Goal: Obtain resource: Obtain resource

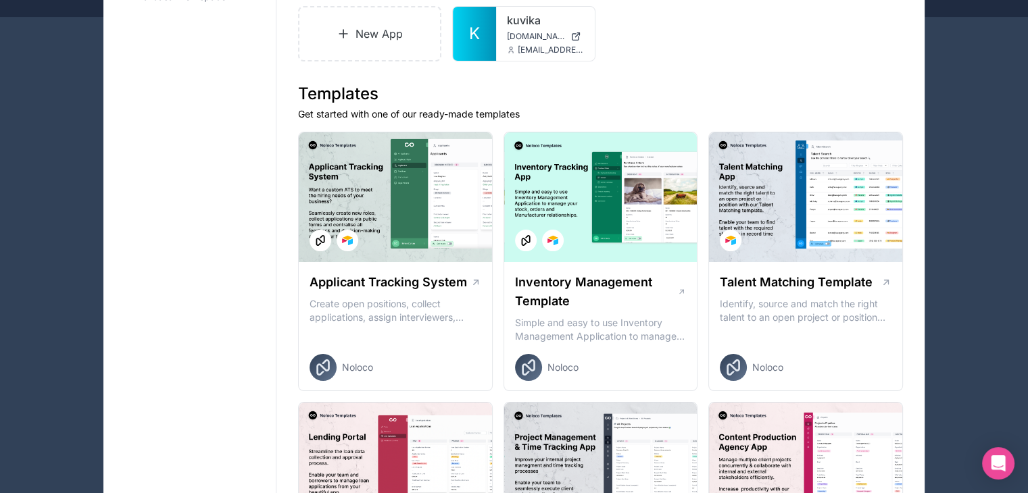
scroll to position [51, 0]
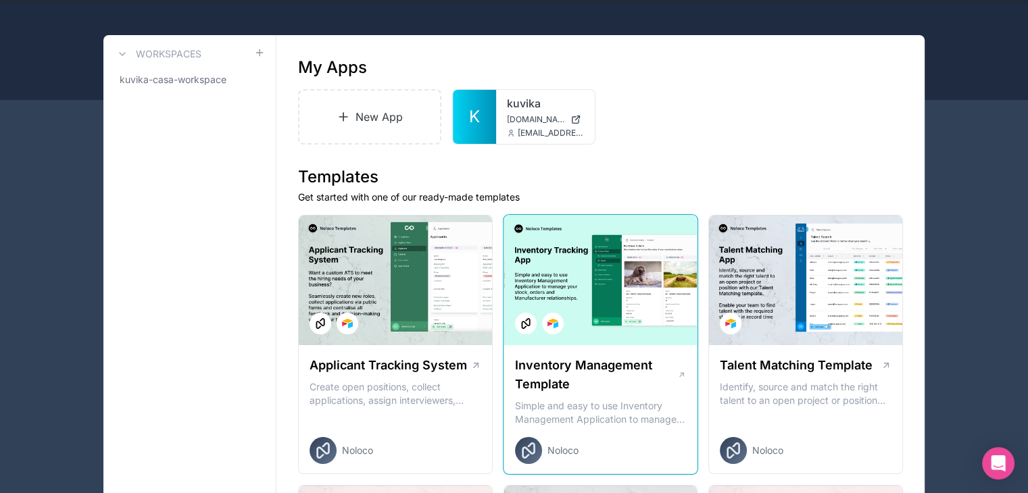
click at [584, 360] on h1 "Inventory Management Template" at bounding box center [596, 375] width 162 height 38
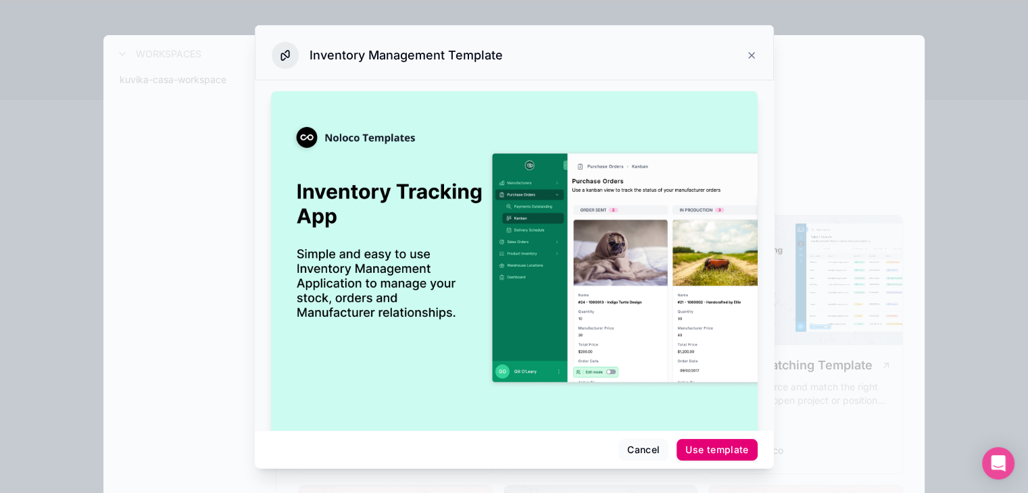
click at [695, 449] on div "Use template" at bounding box center [716, 450] width 63 height 12
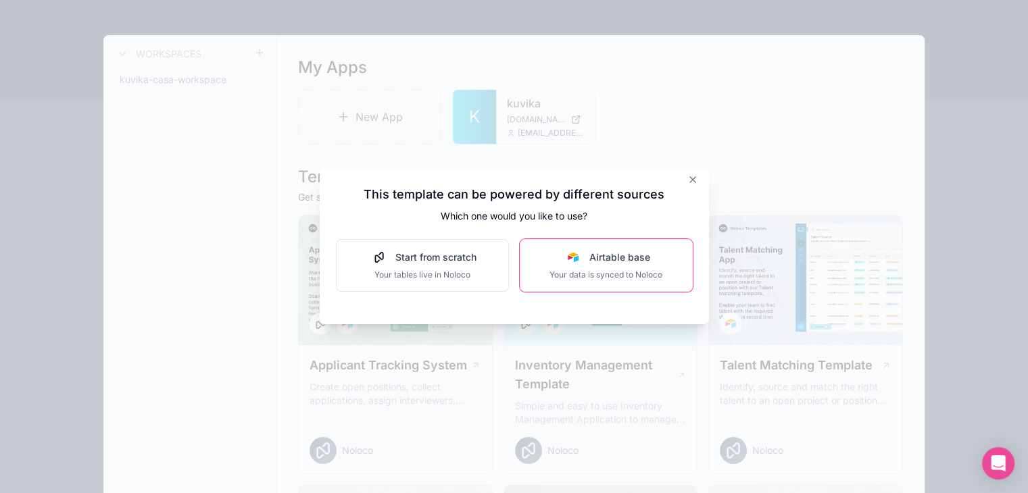
click at [629, 276] on span "Your data is synced to Noloco" at bounding box center [605, 275] width 113 height 11
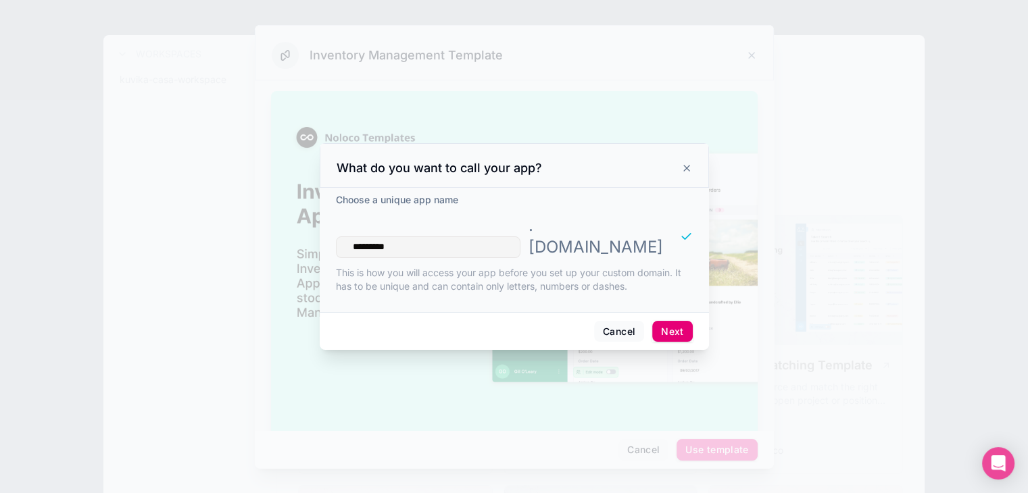
type input "*********"
click at [673, 321] on button "Next" at bounding box center [672, 332] width 40 height 22
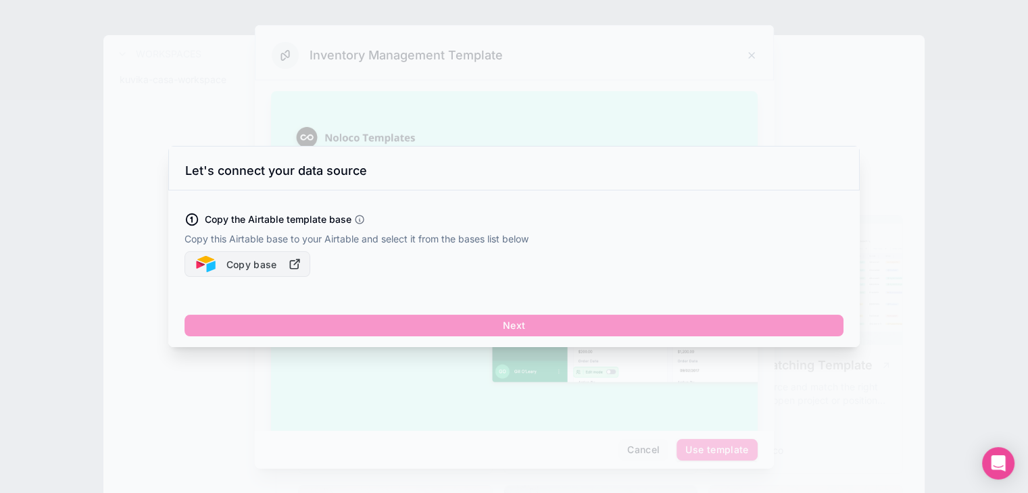
click at [238, 271] on button "Copy base" at bounding box center [248, 264] width 126 height 26
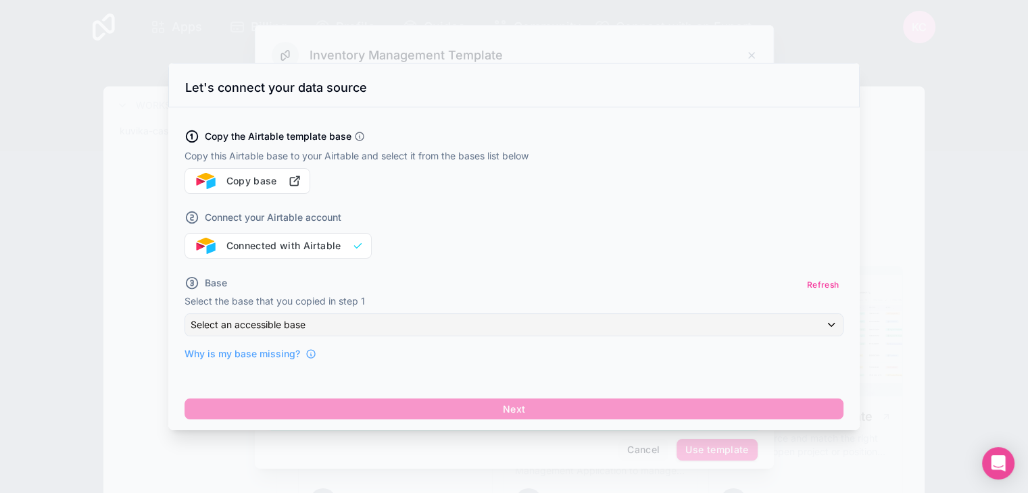
click at [958, 168] on div at bounding box center [514, 246] width 1028 height 493
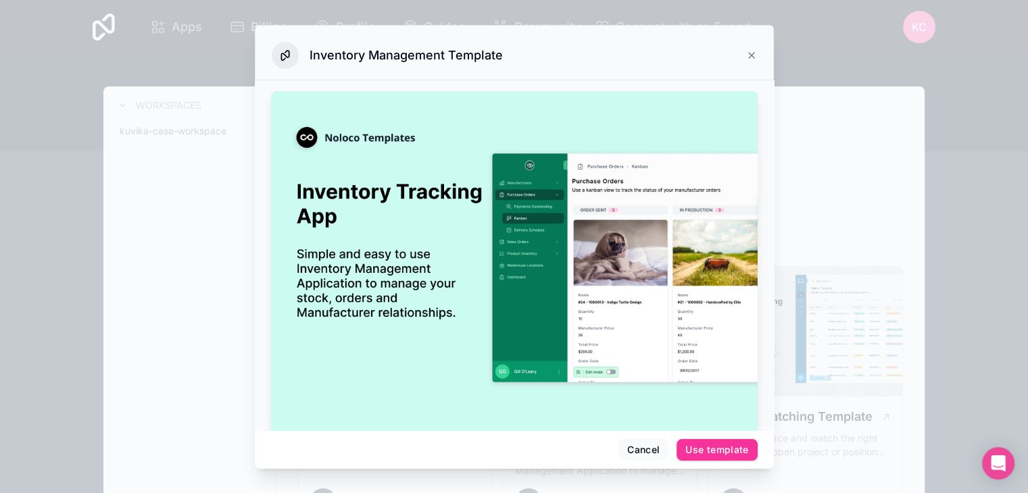
click at [752, 57] on icon at bounding box center [751, 55] width 11 height 11
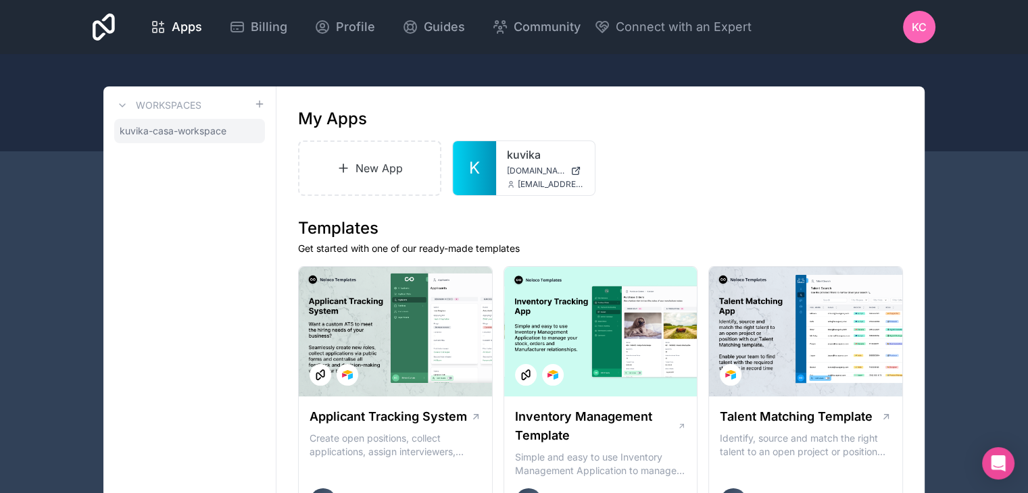
click at [139, 128] on span "kuvika-casa-workspace" at bounding box center [173, 131] width 107 height 14
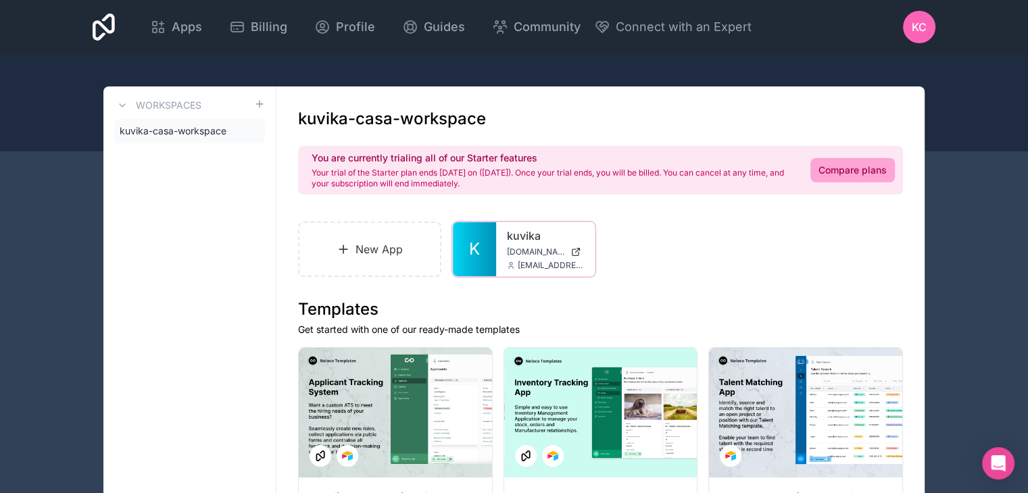
click at [503, 265] on div "kuvika kuvika.noloco.co info@kuvika.org" at bounding box center [545, 249] width 99 height 54
click at [479, 258] on span "K" at bounding box center [474, 250] width 11 height 22
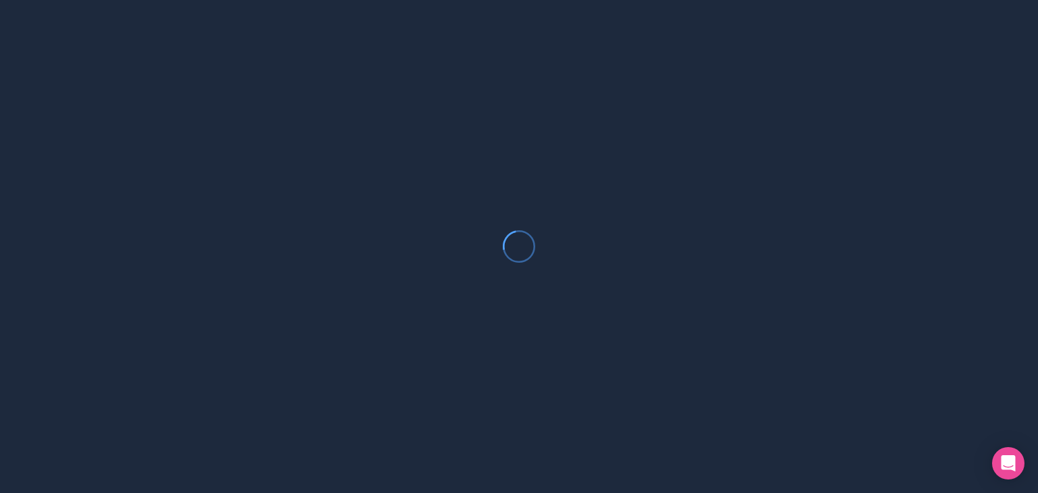
click at [479, 258] on div at bounding box center [519, 246] width 1038 height 493
click at [483, 244] on p "Something went wrong, please try again." at bounding box center [519, 247] width 209 height 16
